Goal: Task Accomplishment & Management: Use online tool/utility

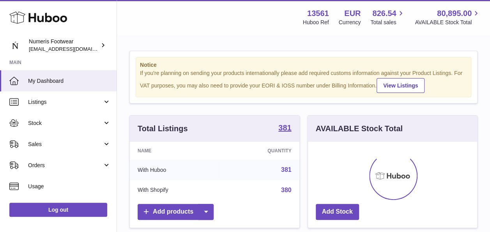
scroll to position [122, 169]
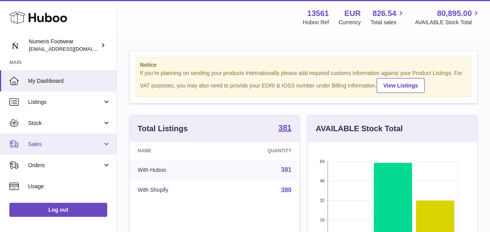
click at [57, 141] on span "Sales" at bounding box center [65, 143] width 74 height 7
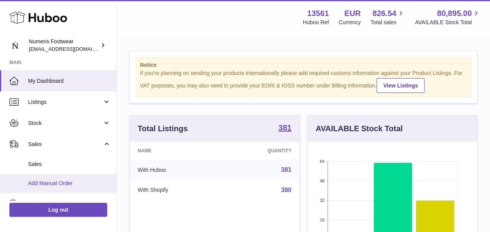
click at [51, 175] on link "Add Manual Order" at bounding box center [58, 183] width 117 height 19
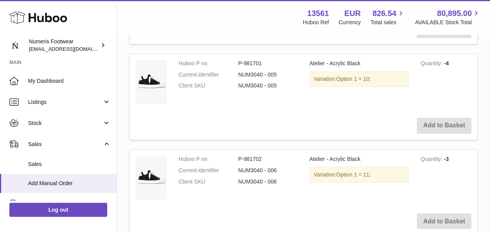
scroll to position [333, 0]
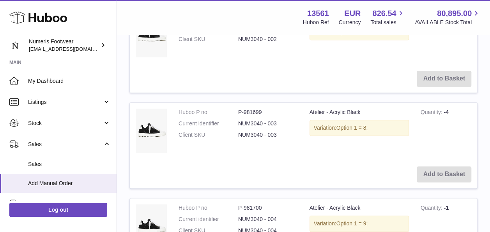
click at [432, 176] on td "Add to Basket" at bounding box center [303, 174] width 347 height 28
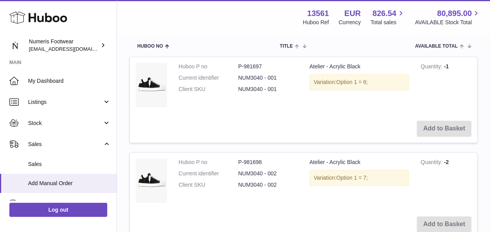
scroll to position [0, 0]
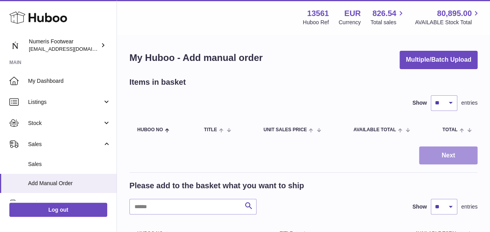
click at [449, 157] on button "Next" at bounding box center [448, 155] width 58 height 18
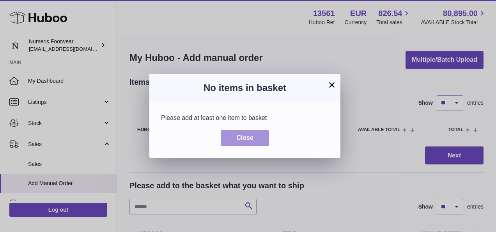
click at [258, 130] on button "Close" at bounding box center [245, 138] width 48 height 16
